Goal: Use online tool/utility: Utilize a website feature to perform a specific function

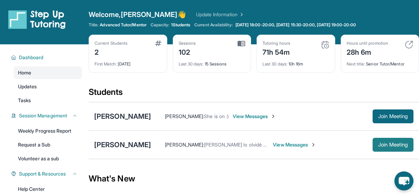
click at [378, 144] on span "Join Meeting" at bounding box center [393, 145] width 30 height 4
click at [393, 144] on span "Join Meeting" at bounding box center [393, 145] width 30 height 4
click at [394, 143] on span "Join Meeting" at bounding box center [393, 145] width 30 height 4
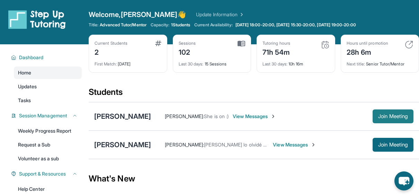
click at [402, 119] on button "Join Meeting" at bounding box center [392, 116] width 41 height 14
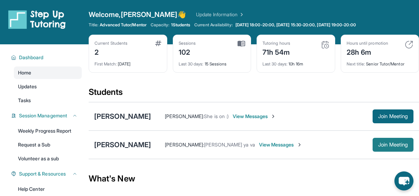
click at [399, 143] on span "Join Meeting" at bounding box center [393, 145] width 30 height 4
